Goal: Task Accomplishment & Management: Use online tool/utility

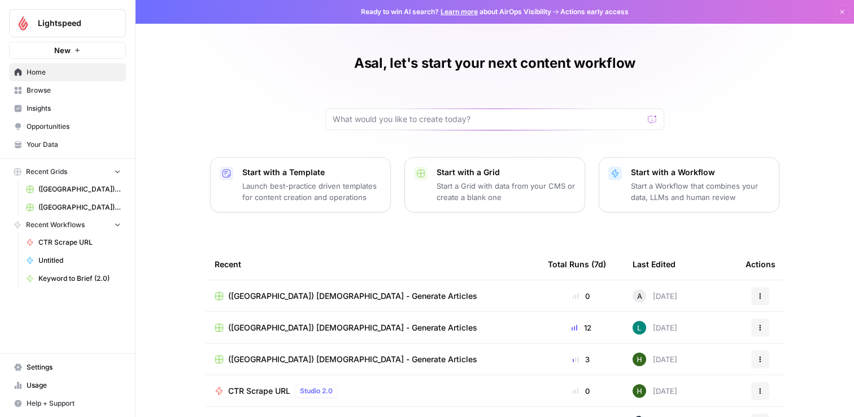
click at [294, 326] on span "([GEOGRAPHIC_DATA]) [DEMOGRAPHIC_DATA] - Generate Articles" at bounding box center [352, 327] width 249 height 11
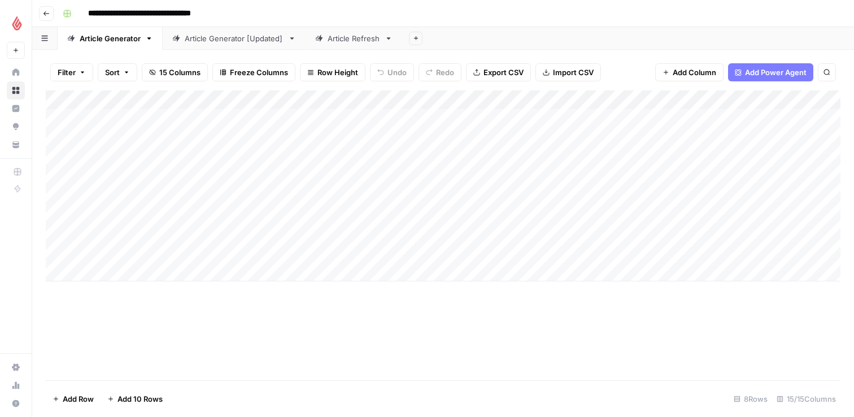
click at [362, 40] on div "Article Refresh" at bounding box center [354, 38] width 53 height 11
click at [108, 334] on div "Add Column" at bounding box center [443, 235] width 795 height 290
